Goal: Information Seeking & Learning: Learn about a topic

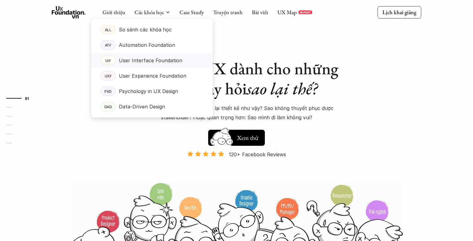
click at [143, 63] on p "User Interface Foundation" at bounding box center [150, 60] width 63 height 9
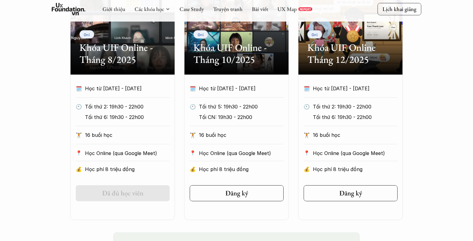
scroll to position [333, 0]
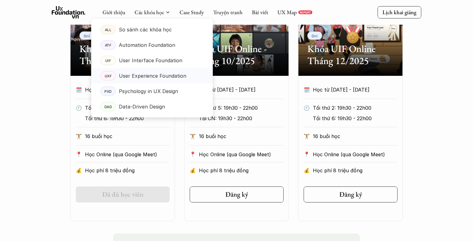
click at [146, 74] on p "User Experience Foundation" at bounding box center [152, 75] width 67 height 9
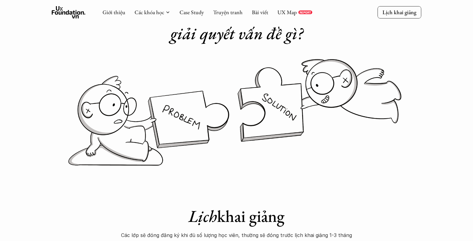
scroll to position [5, 0]
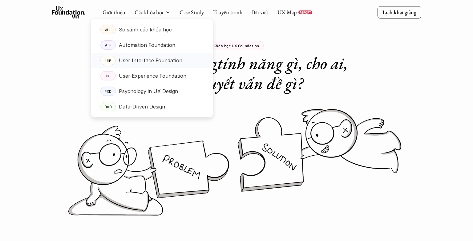
click at [141, 61] on p "User Interface Foundation" at bounding box center [150, 60] width 63 height 9
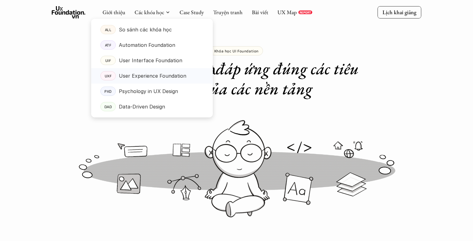
click at [148, 74] on p "User Experience Foundation" at bounding box center [152, 75] width 67 height 9
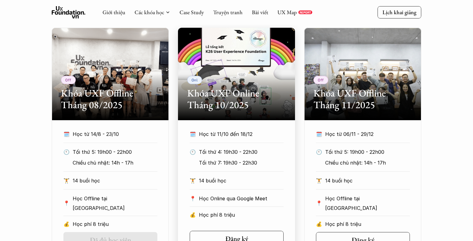
scroll to position [278, 0]
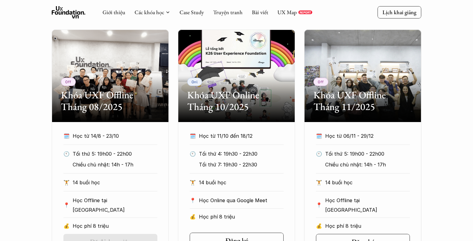
click at [444, 101] on div "Off Khóa UXF Offline Tháng 08/2025 🗓️ Học từ 14/8 - 23/10 🕙 Tối thứ 5: 19h00 - …" at bounding box center [236, 144] width 473 height 228
